Goal: Use online tool/utility: Utilize a website feature to perform a specific function

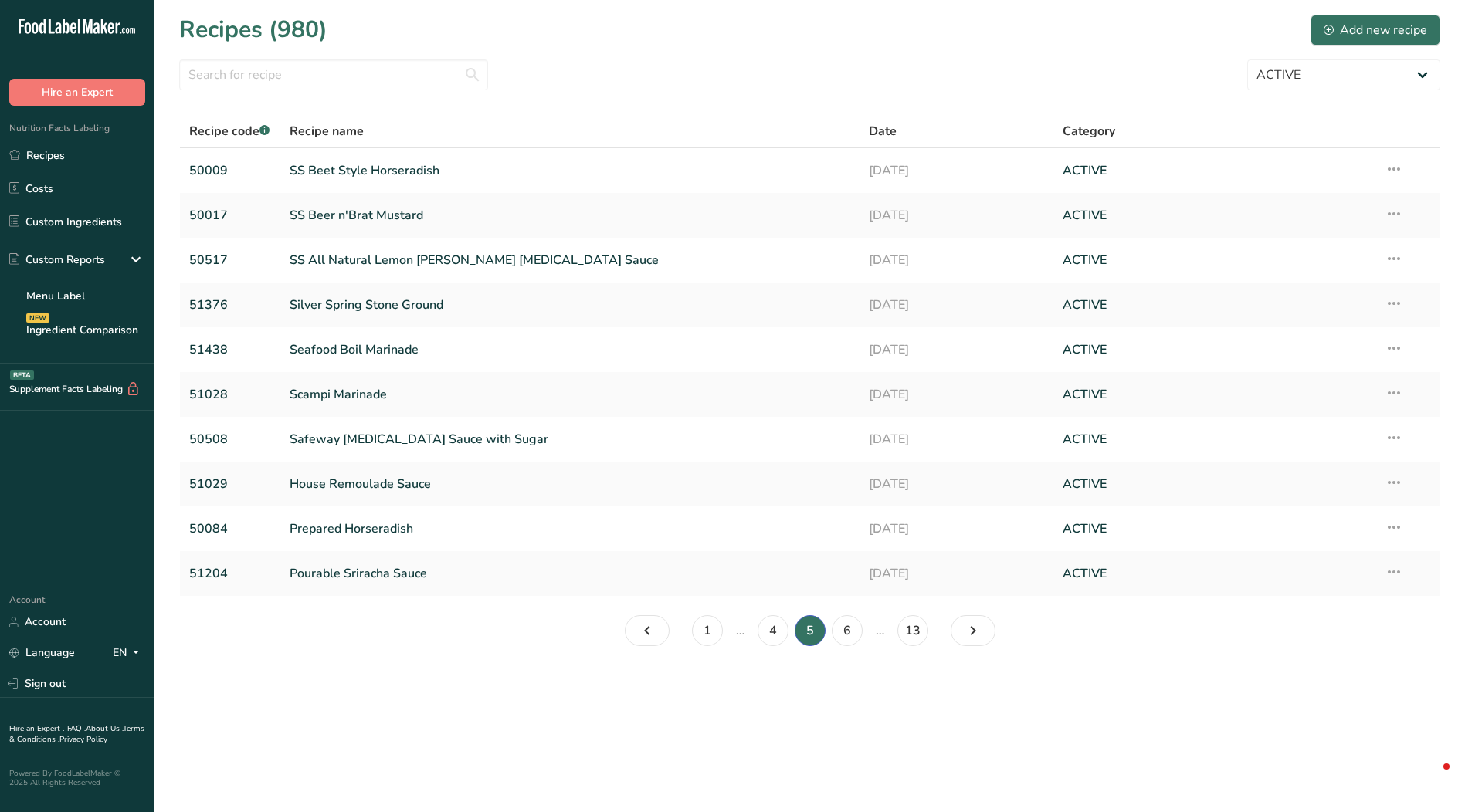
select select "2573"
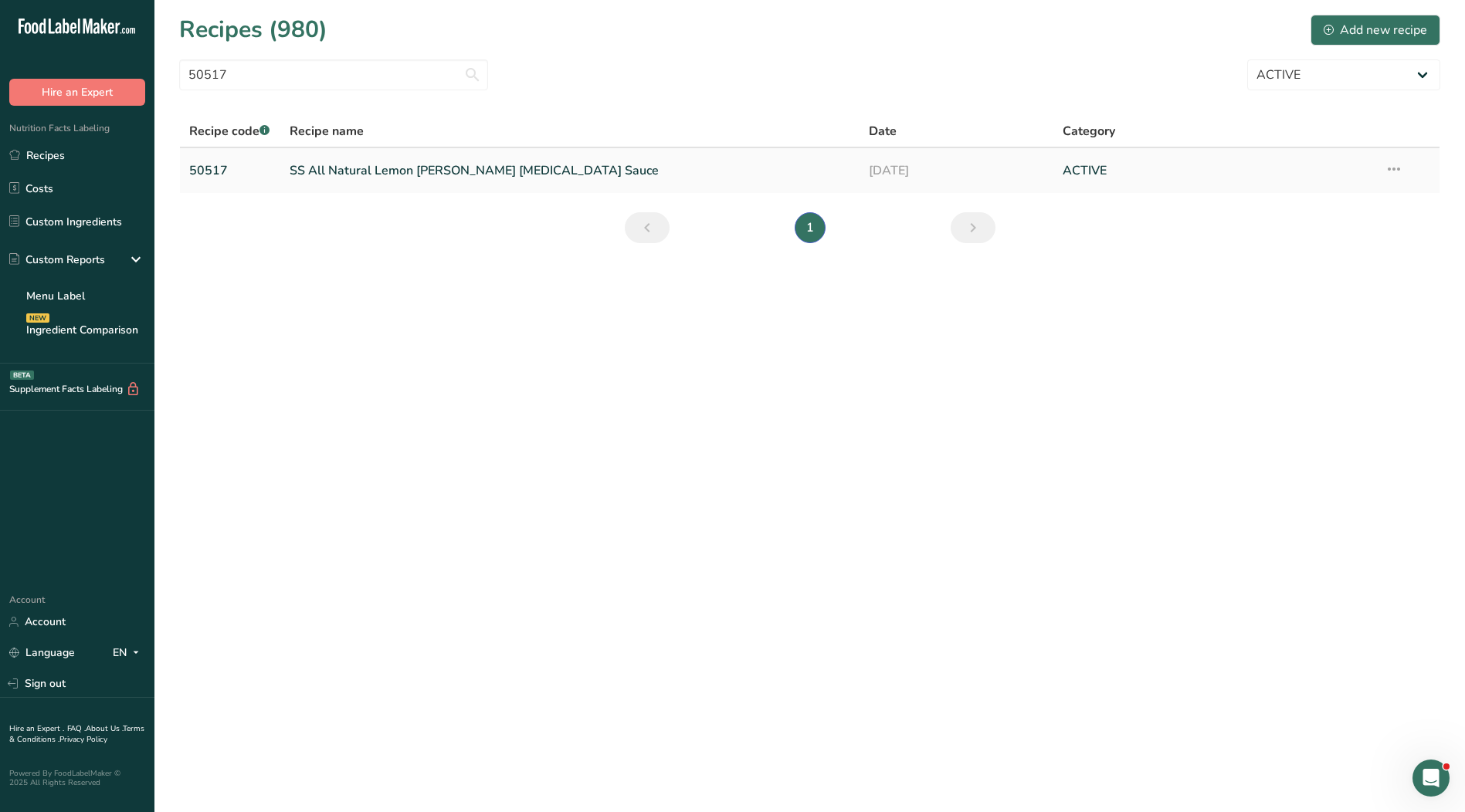
type input "50517"
click at [408, 167] on link "SS All Natural Lemon [PERSON_NAME] [MEDICAL_DATA] Sauce" at bounding box center [570, 171] width 562 height 32
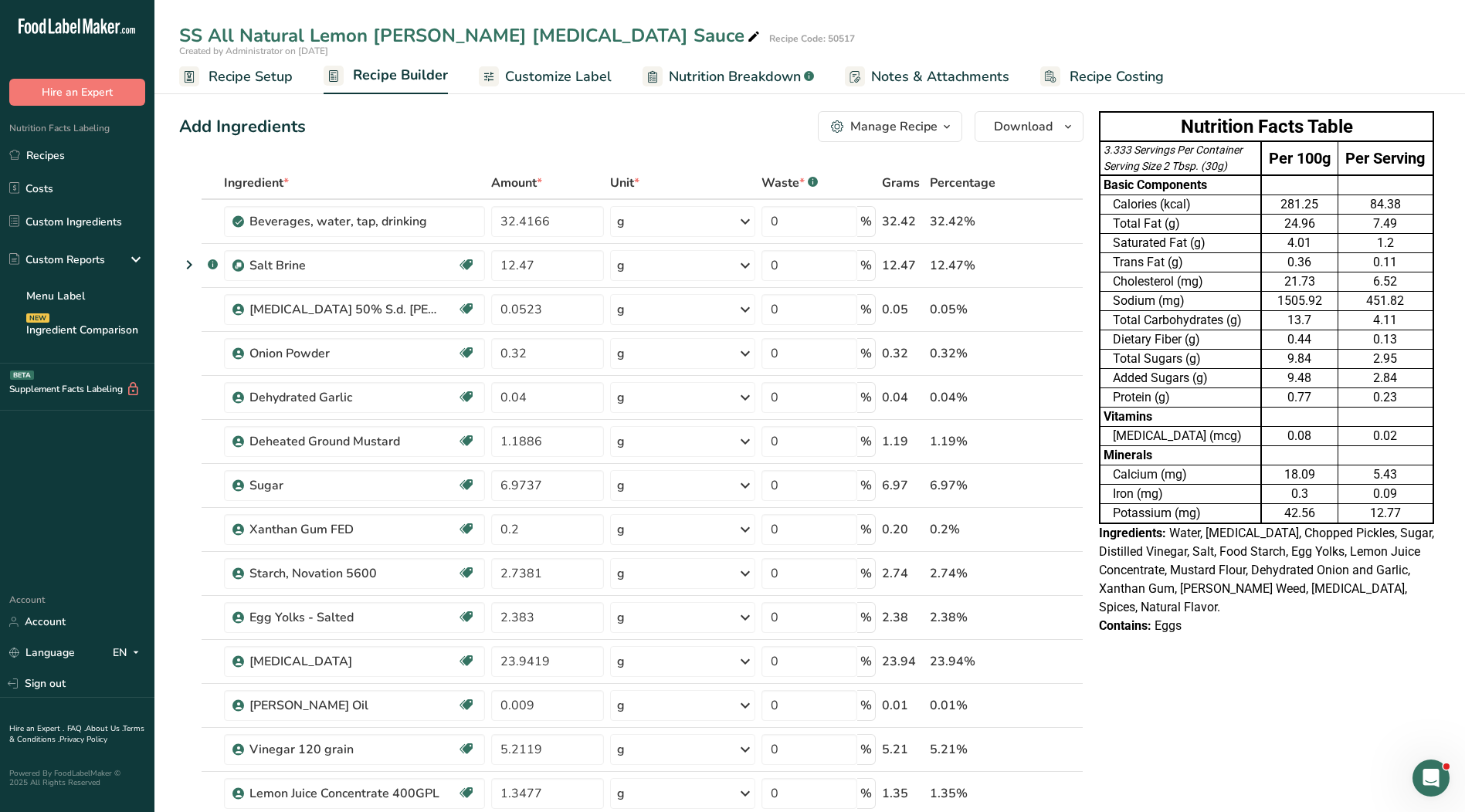
click at [525, 74] on span "Customize Label" at bounding box center [558, 77] width 106 height 21
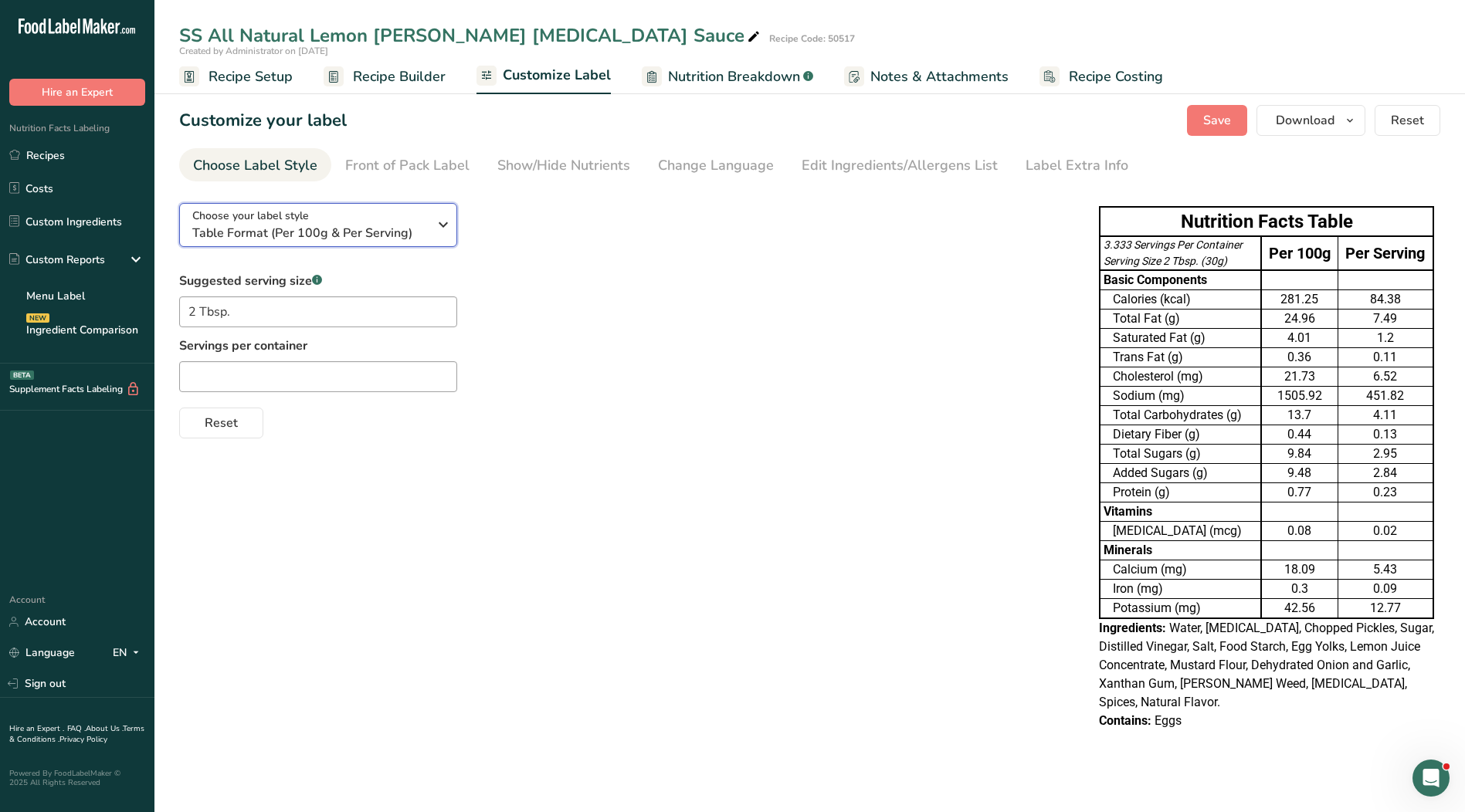
click at [396, 230] on span "Table Format (Per 100g & Per Serving)" at bounding box center [310, 233] width 235 height 19
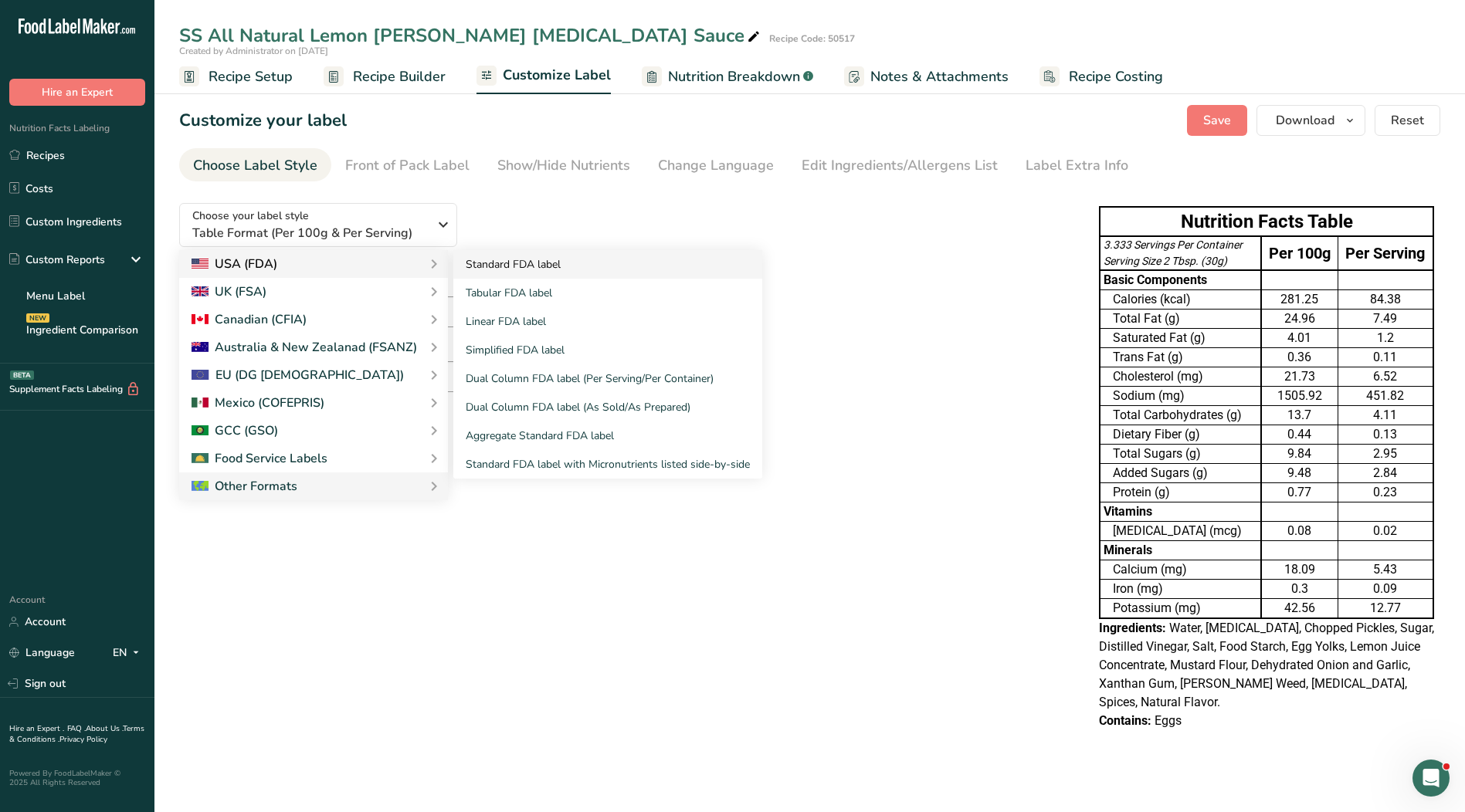
click at [500, 260] on link "Standard FDA label" at bounding box center [608, 264] width 309 height 28
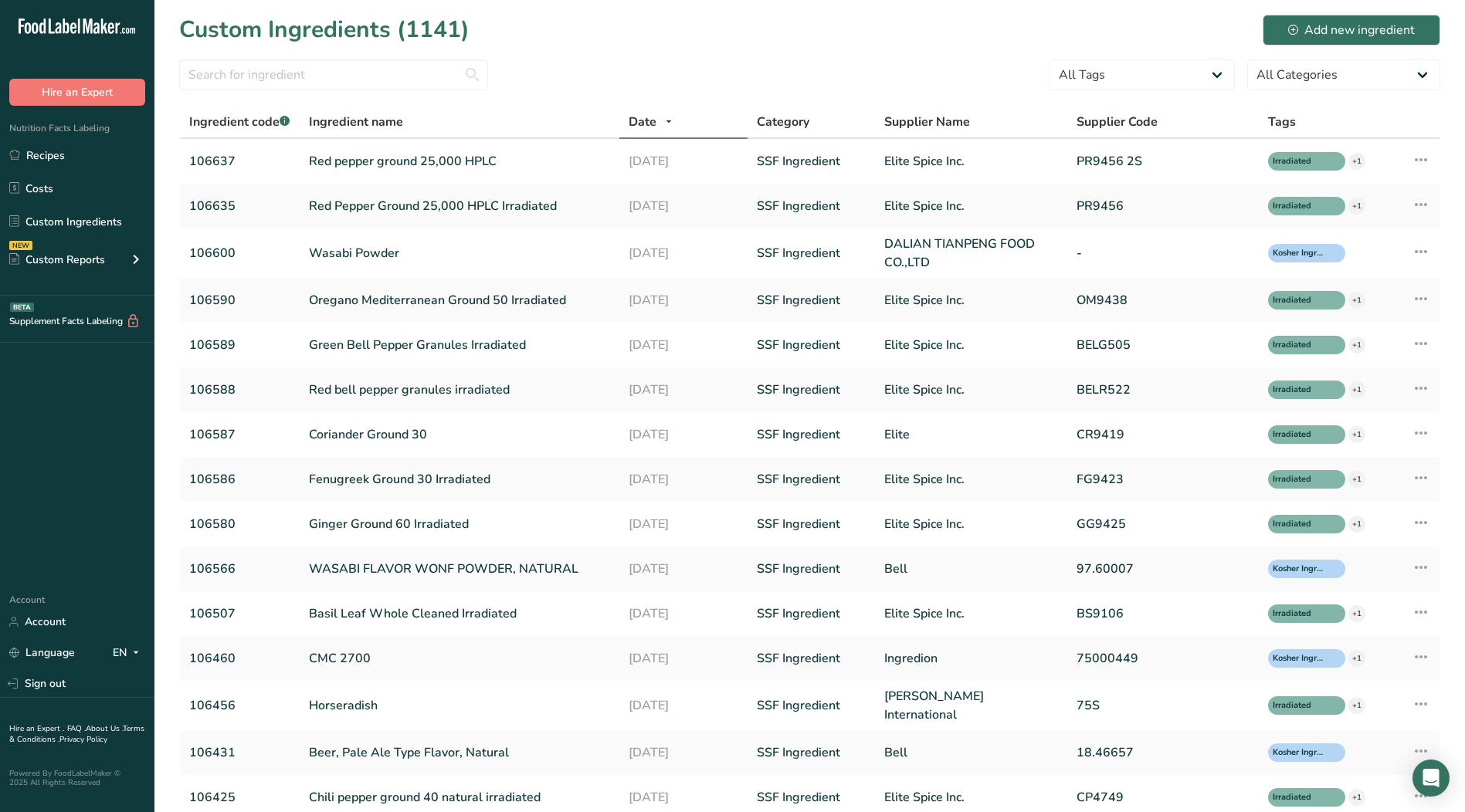
drag, startPoint x: 79, startPoint y: 163, endPoint x: 273, endPoint y: 91, distance: 206.9
click at [79, 163] on link "Recipes" at bounding box center [77, 155] width 155 height 29
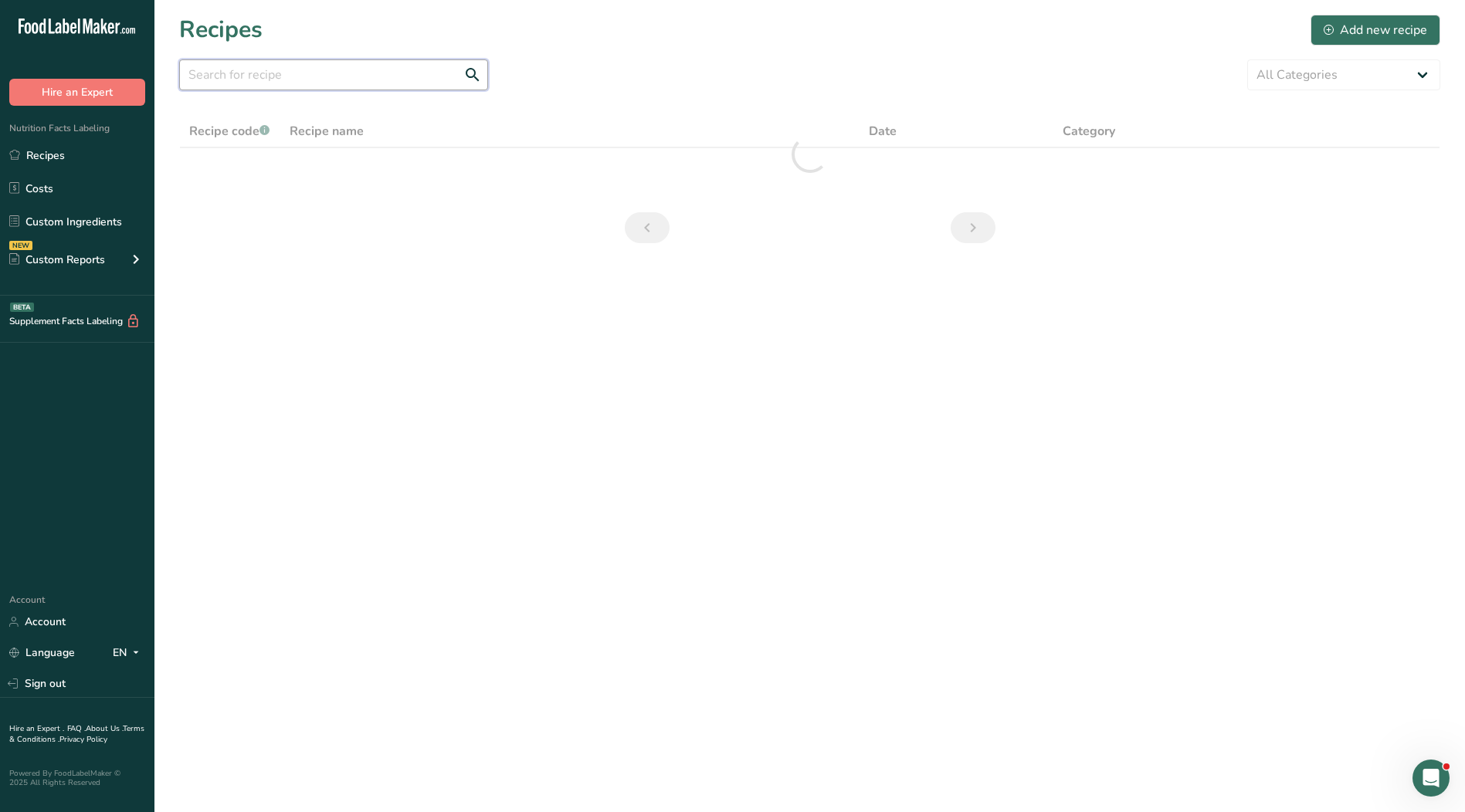
click at [276, 79] on input "text" at bounding box center [333, 75] width 309 height 31
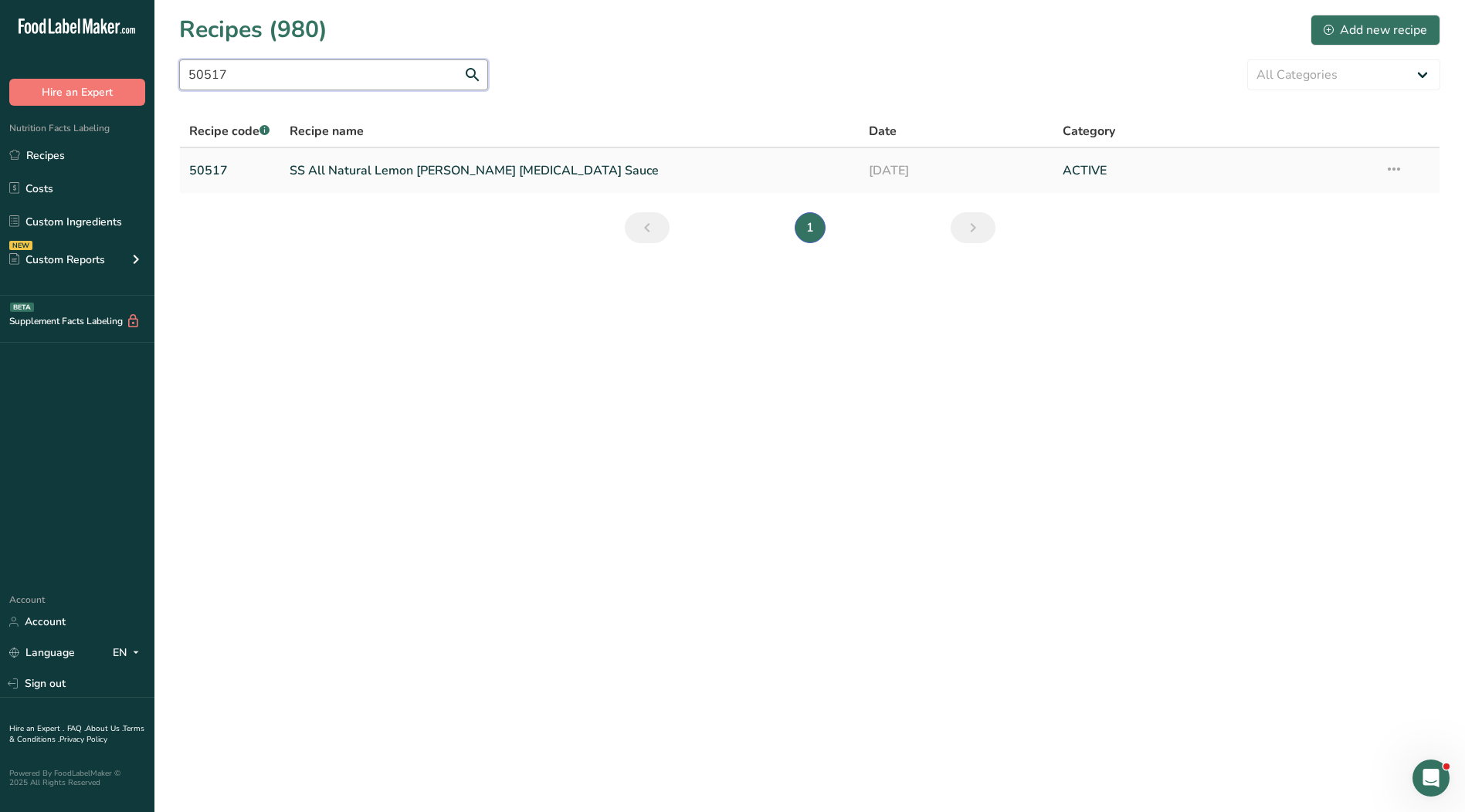
type input "50517"
click at [331, 180] on link "SS All Natural Lemon [PERSON_NAME] [MEDICAL_DATA] Sauce" at bounding box center [570, 171] width 562 height 32
